Goal: Information Seeking & Learning: Learn about a topic

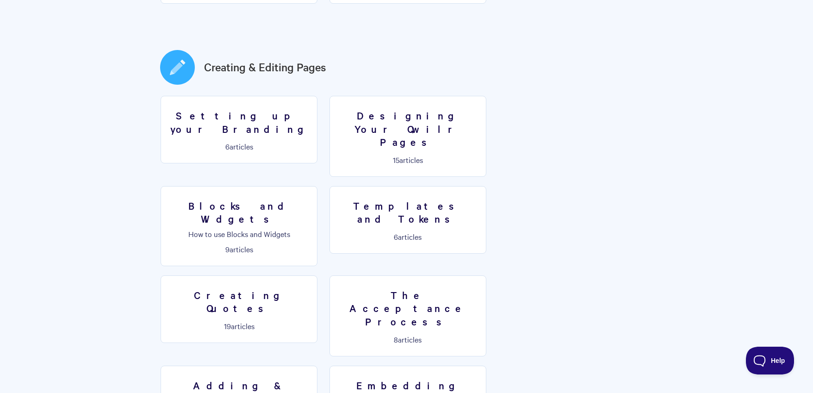
scroll to position [461, 0]
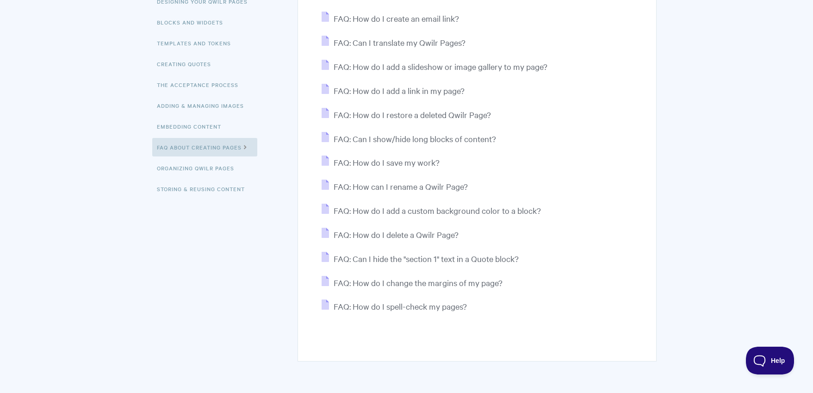
scroll to position [206, 0]
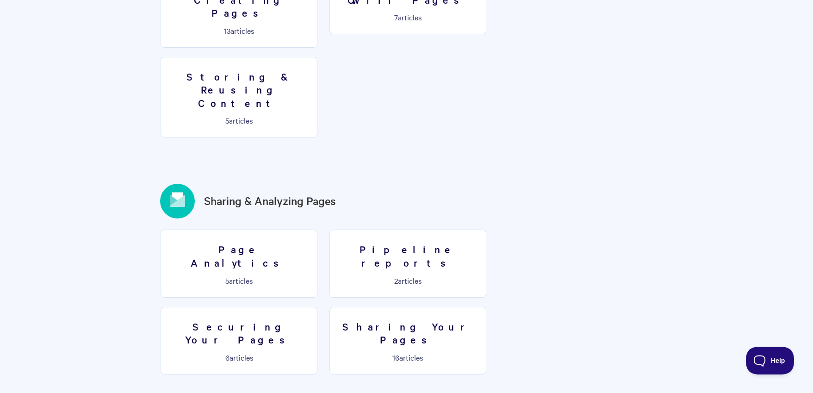
scroll to position [960, 0]
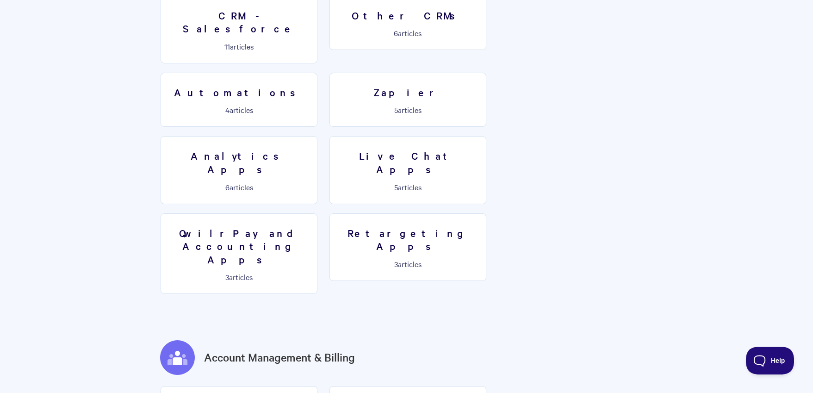
scroll to position [1497, 0]
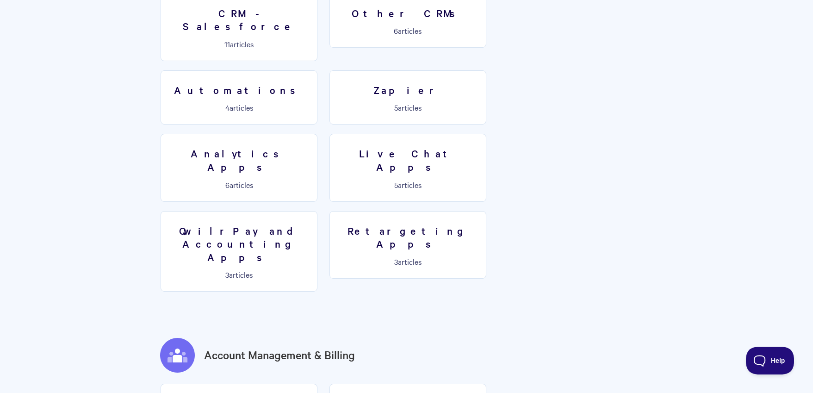
drag, startPoint x: 268, startPoint y: 279, endPoint x: 281, endPoint y: 278, distance: 13.0
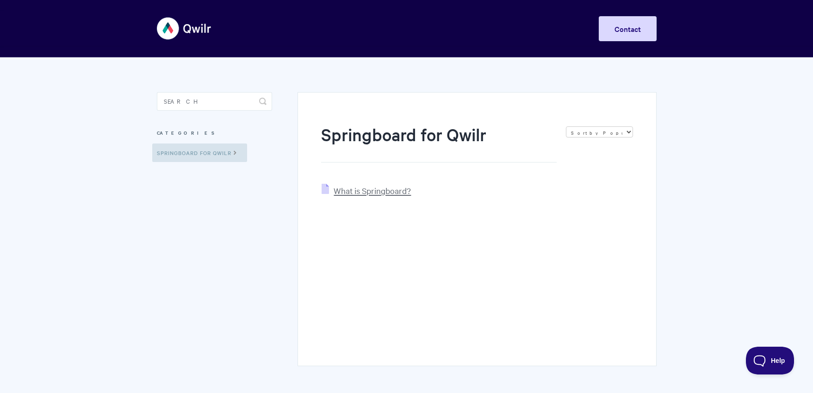
drag, startPoint x: 393, startPoint y: 186, endPoint x: 400, endPoint y: 188, distance: 7.6
click at [392, 186] on span "What is Springboard?" at bounding box center [372, 190] width 77 height 11
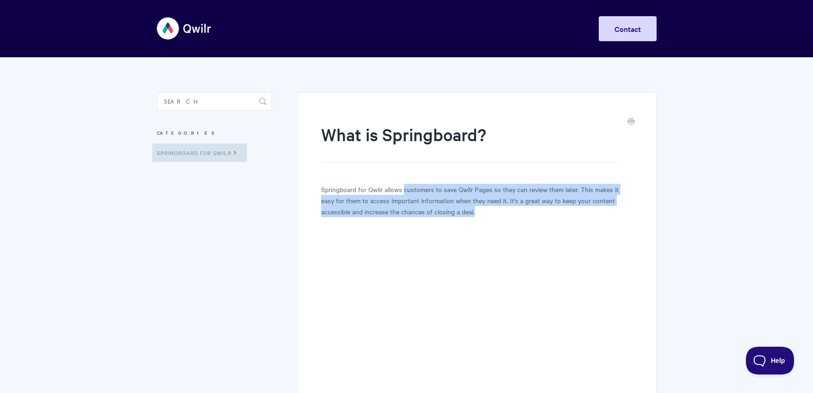
drag, startPoint x: 405, startPoint y: 189, endPoint x: 457, endPoint y: 210, distance: 56.6
click at [457, 210] on p "Springboard for Qwilr allows customers to save Qwilr Pages so they can review t…" at bounding box center [476, 200] width 311 height 33
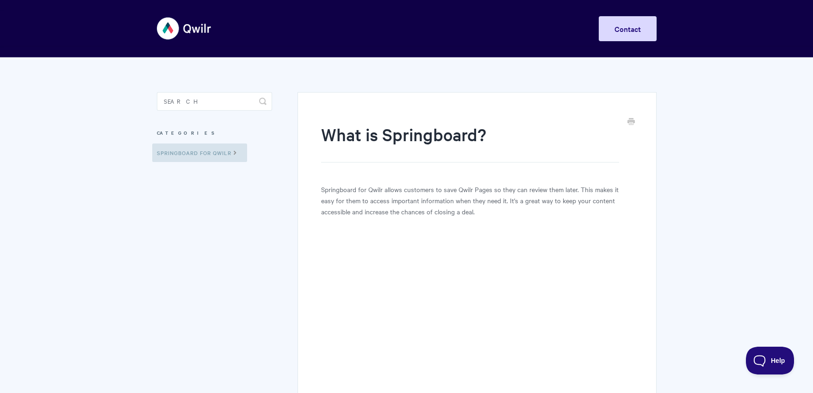
click at [457, 210] on p "Springboard for Qwilr allows customers to save Qwilr Pages so they can review t…" at bounding box center [476, 200] width 311 height 33
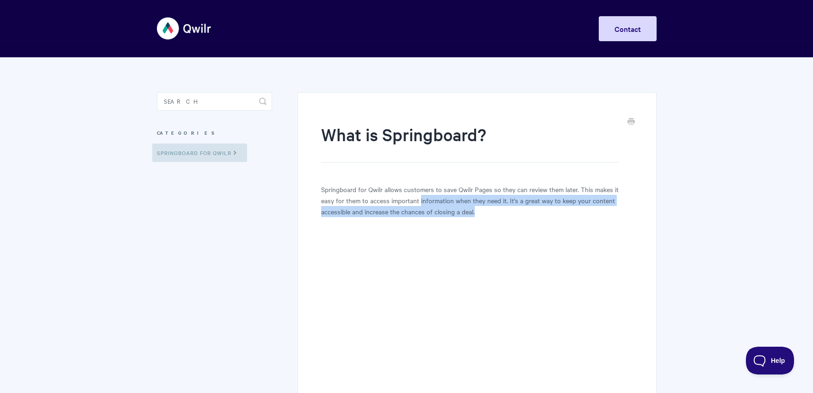
drag, startPoint x: 457, startPoint y: 210, endPoint x: 426, endPoint y: 198, distance: 33.8
click at [426, 198] on p "Springboard for Qwilr allows customers to save Qwilr Pages so they can review t…" at bounding box center [476, 200] width 311 height 33
